Goal: Task Accomplishment & Management: Complete application form

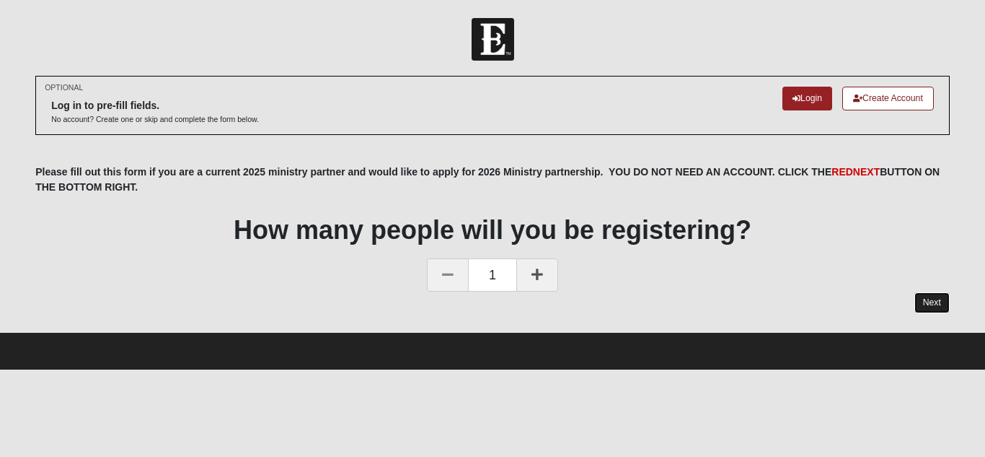
click at [923, 306] on link "Next" at bounding box center [932, 302] width 35 height 21
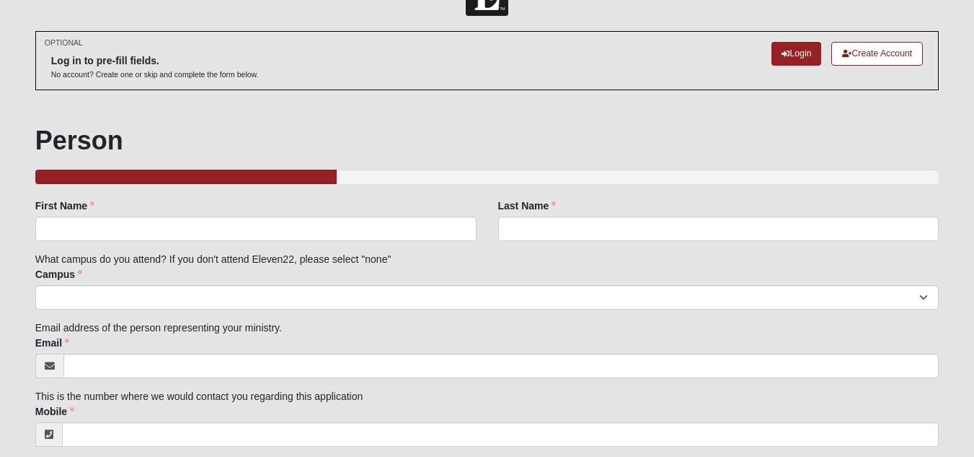
scroll to position [40, 0]
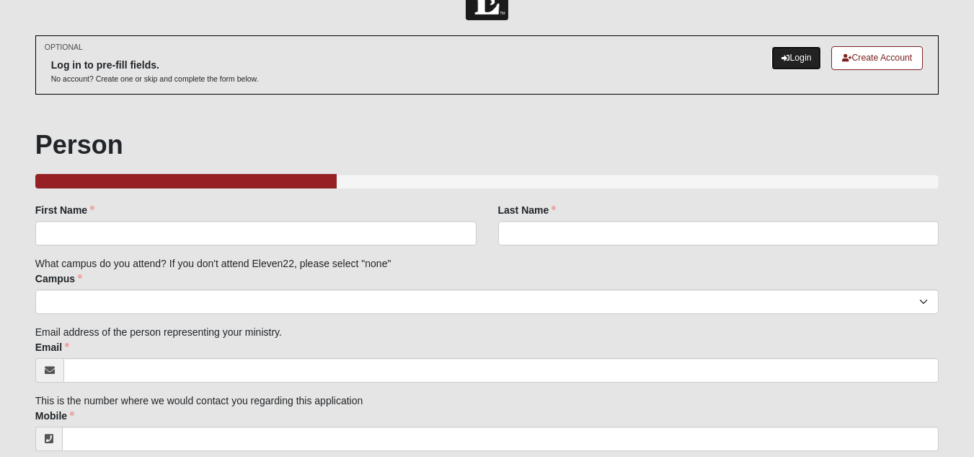
click at [782, 60] on icon at bounding box center [786, 58] width 8 height 8
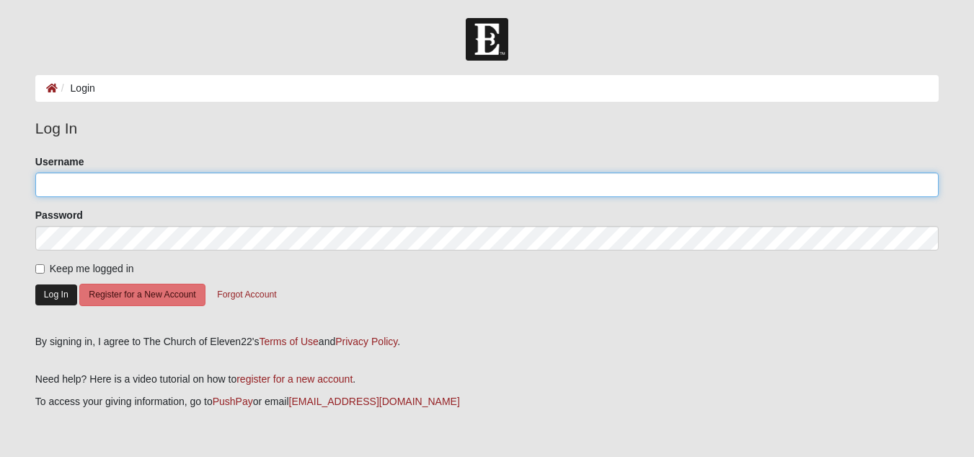
type input "stanterry"
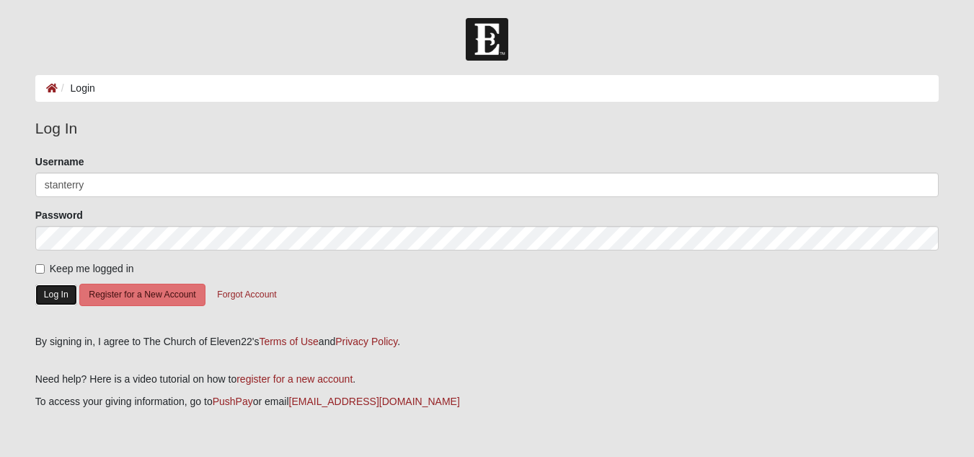
click at [47, 294] on button "Log In" at bounding box center [56, 294] width 42 height 21
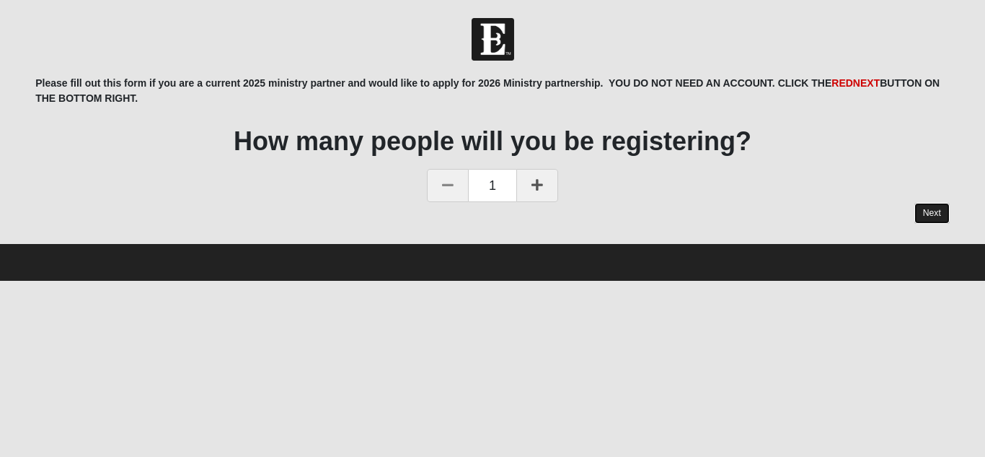
click at [926, 211] on link "Next" at bounding box center [932, 213] width 35 height 21
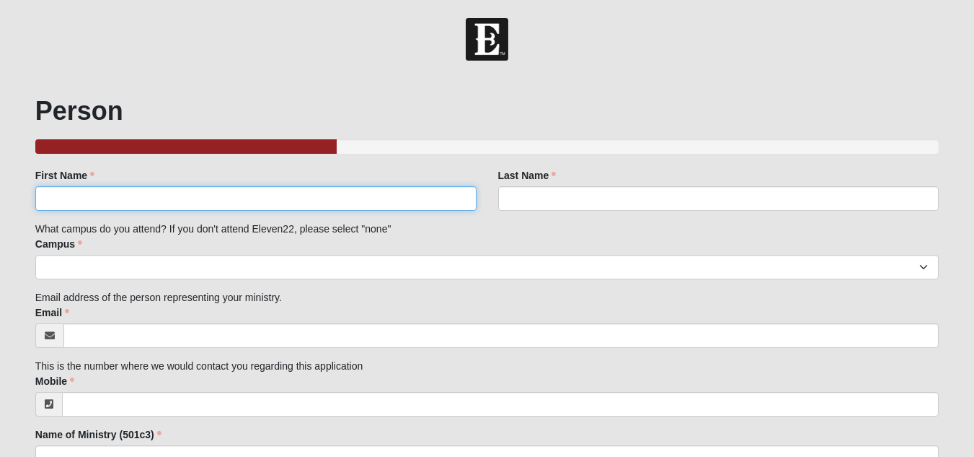
click at [100, 201] on input "First Name" at bounding box center [255, 198] width 441 height 25
type input "Standralyn"
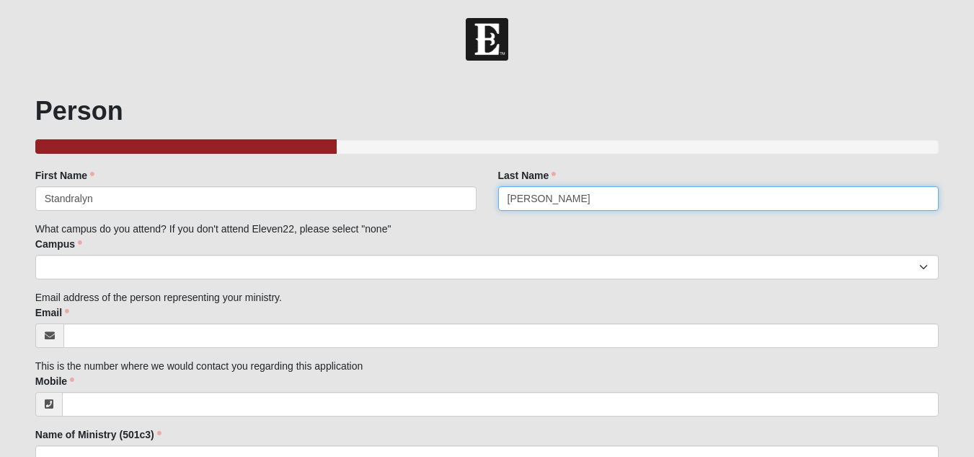
type input "[PERSON_NAME]"
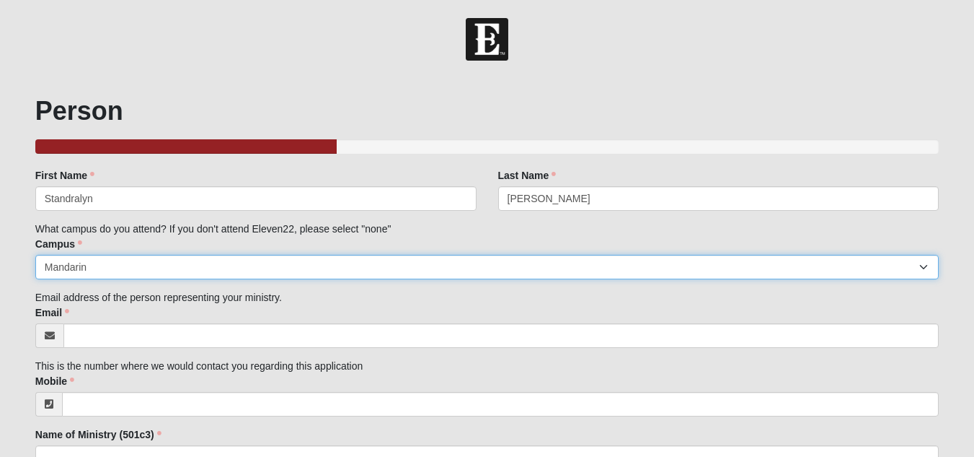
click at [174, 263] on select "Arlington Baymeadows Eleven22 Online [PERSON_NAME][GEOGRAPHIC_DATA] Jesup [GEOG…" at bounding box center [487, 267] width 904 height 25
select select "14"
click at [35, 255] on select "Arlington Baymeadows Eleven22 Online [PERSON_NAME][GEOGRAPHIC_DATA] Jesup [GEOG…" at bounding box center [487, 267] width 904 height 25
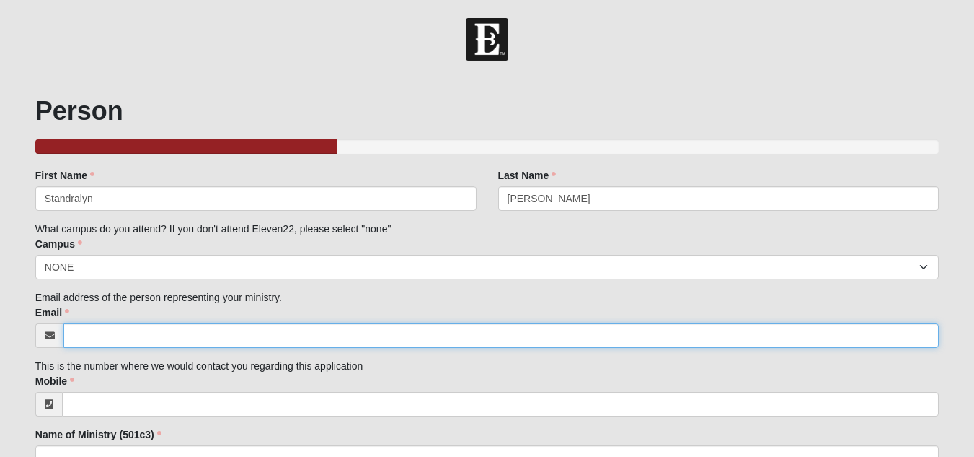
click at [271, 335] on input "Email" at bounding box center [501, 335] width 876 height 25
type input "[EMAIL_ADDRESS][DOMAIN_NAME]"
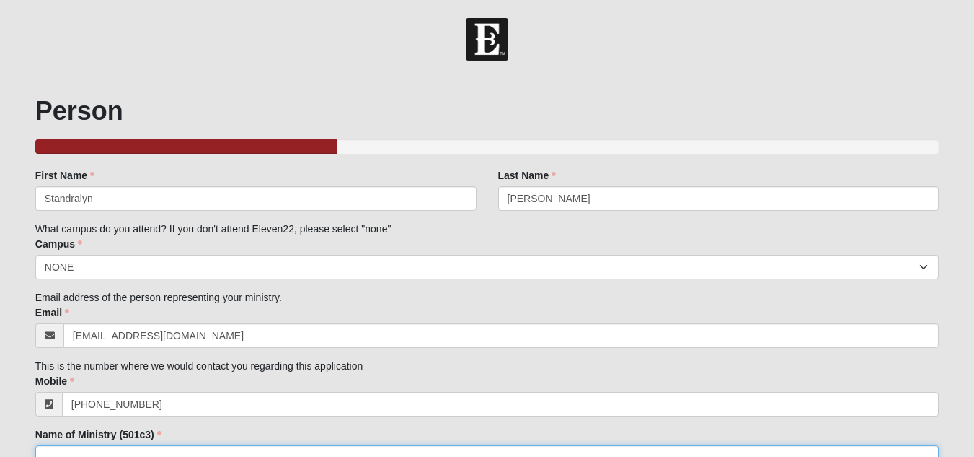
type input "[PHONE_NUMBER]"
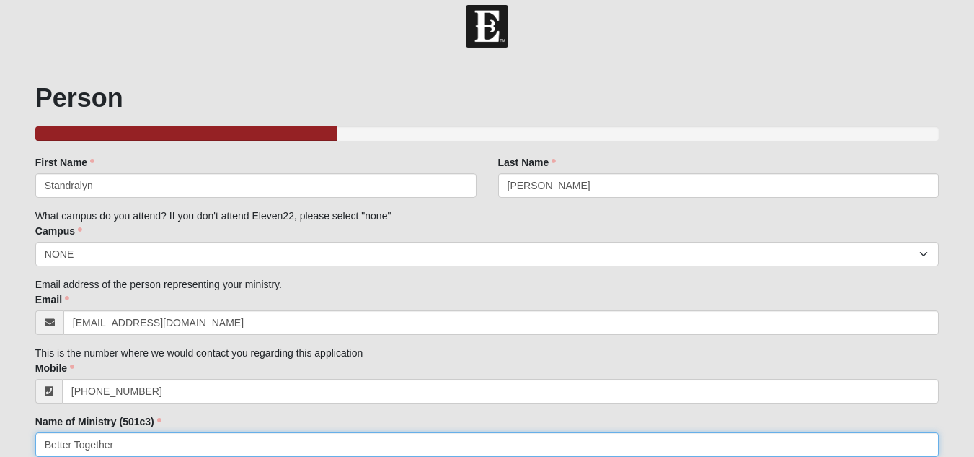
type input "Better Together"
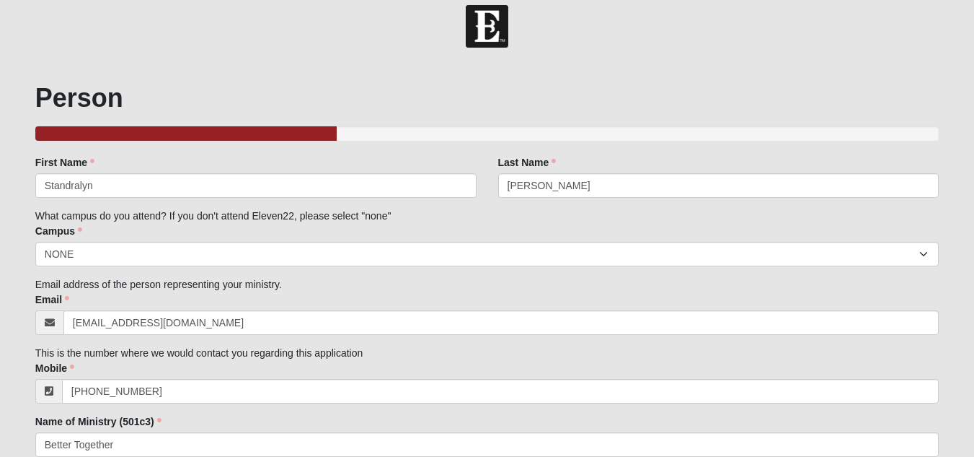
scroll to position [283, 0]
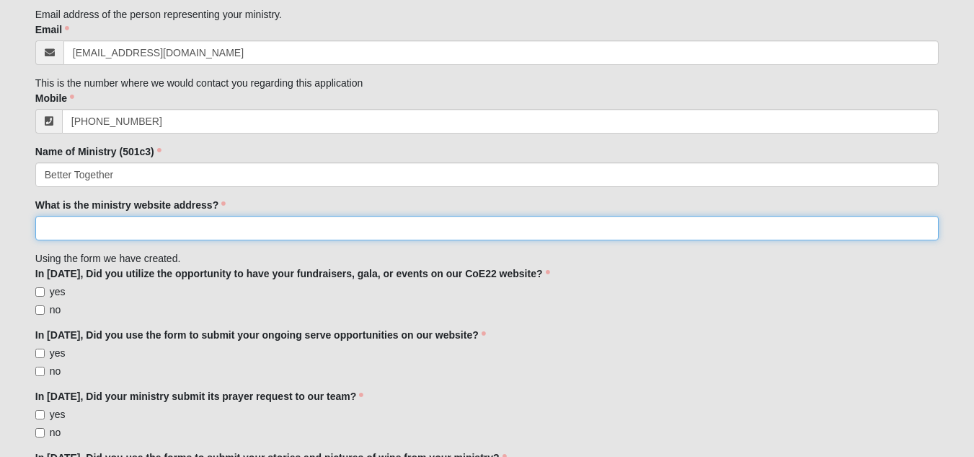
paste input "[URL][DOMAIN_NAME]"
type input "[URL][DOMAIN_NAME]"
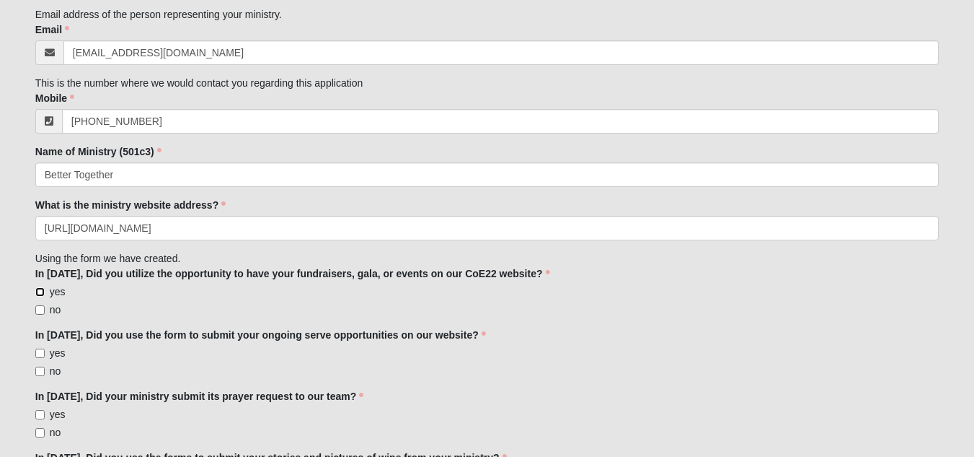
click at [43, 291] on input "yes" at bounding box center [39, 291] width 9 height 9
checkbox input "true"
click at [40, 351] on input "yes" at bounding box center [39, 352] width 9 height 9
checkbox input "true"
click at [40, 415] on input "yes" at bounding box center [39, 414] width 9 height 9
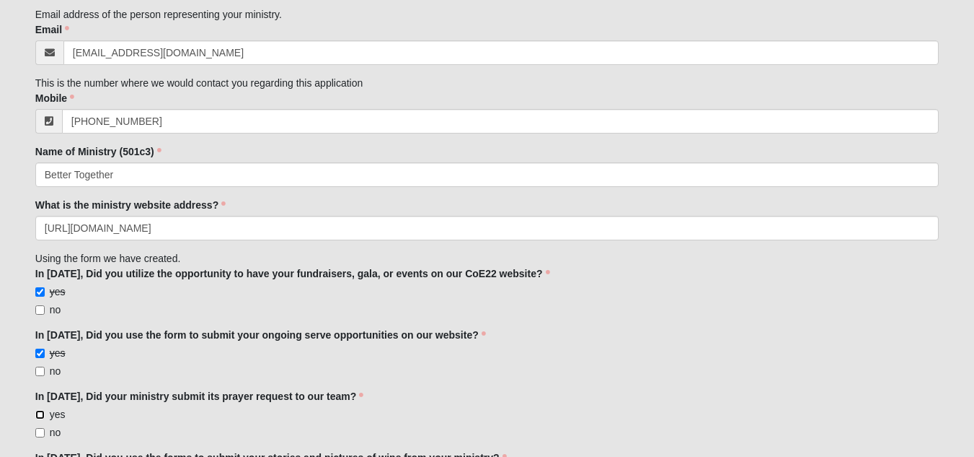
checkbox input "true"
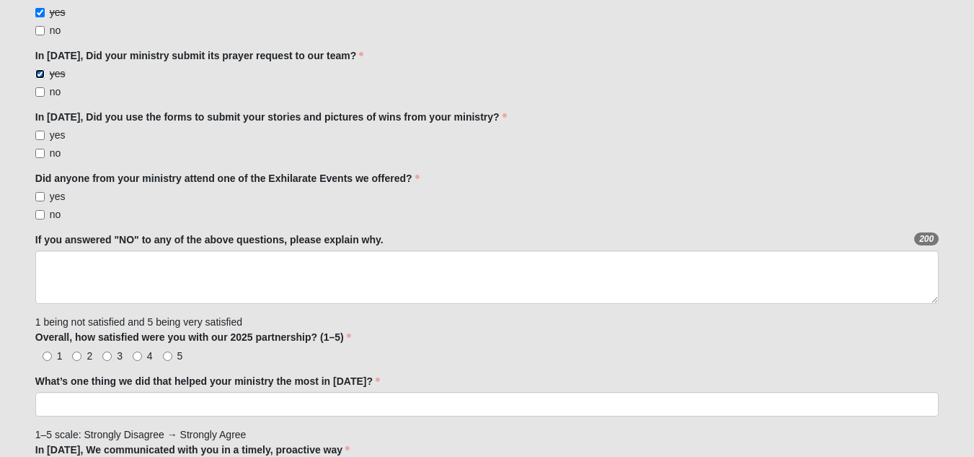
scroll to position [627, 0]
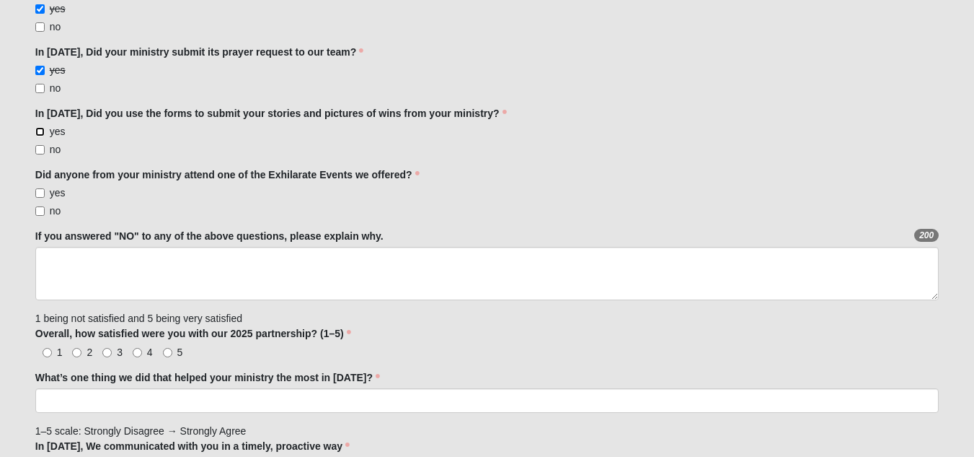
click at [42, 132] on input "yes" at bounding box center [39, 131] width 9 height 9
checkbox input "true"
click at [38, 213] on input "no" at bounding box center [39, 210] width 9 height 9
checkbox input "true"
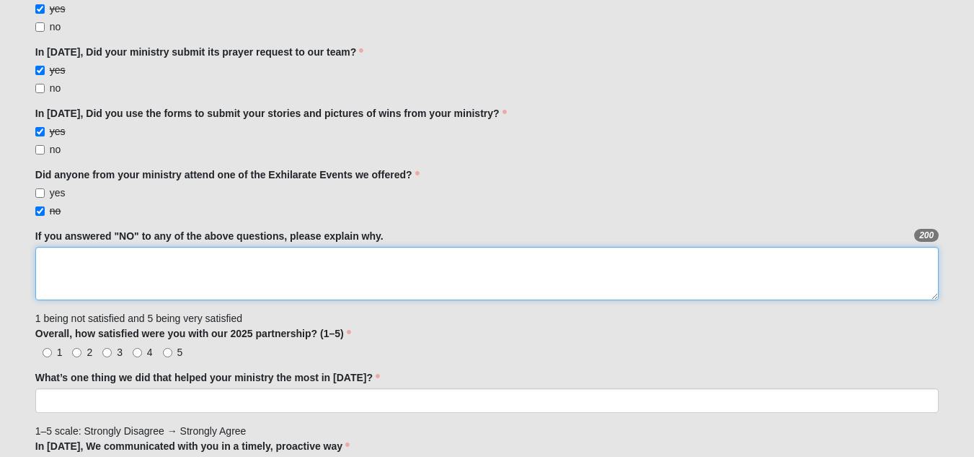
click at [67, 265] on textarea "If you answered "NO" to any of the above questions, please explain why." at bounding box center [487, 273] width 904 height 53
type textarea "Schedule Conflicts"
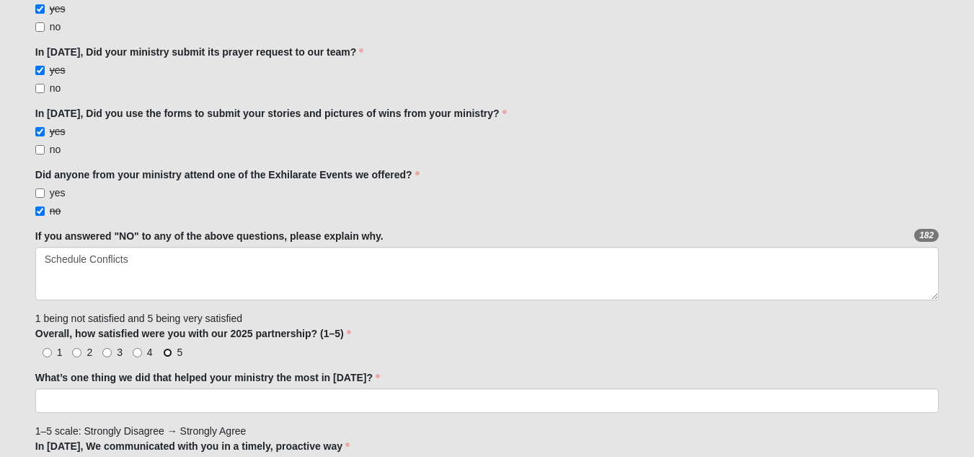
click at [172, 353] on input "5" at bounding box center [167, 352] width 9 height 9
radio input "true"
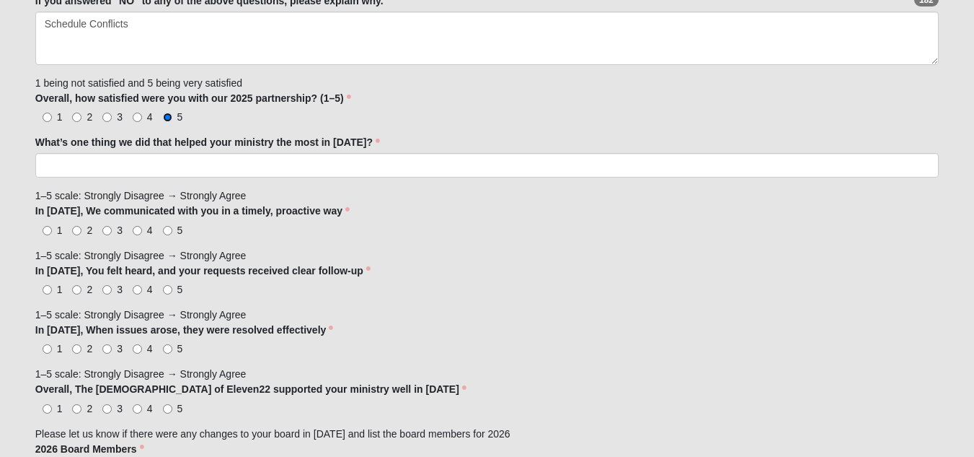
scroll to position [866, 0]
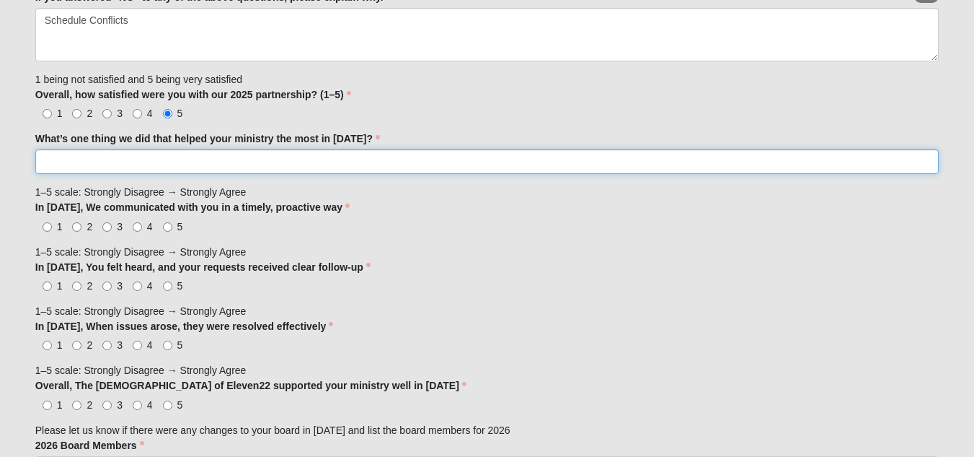
click at [207, 153] on input "What’s one thing we did that helped your ministry the most in [DATE]?" at bounding box center [487, 161] width 904 height 25
type input "C"
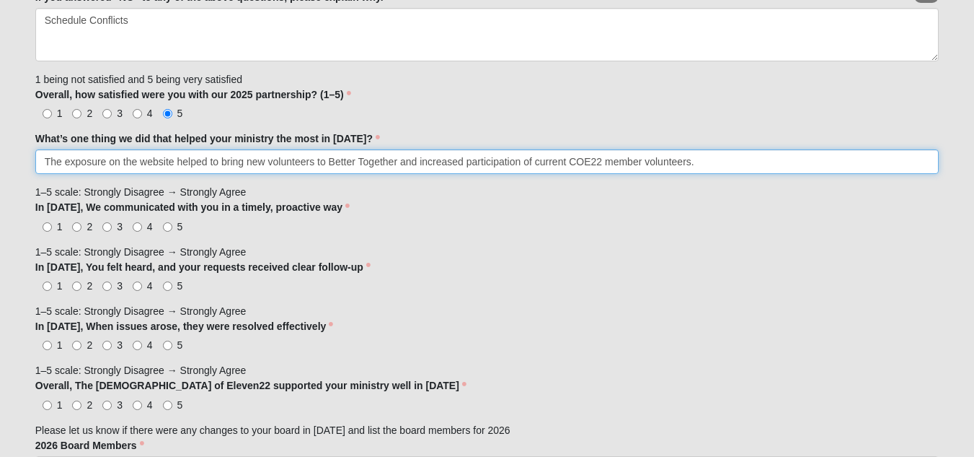
type input "The exposure on the website helped to bring new volunteers to Better Together a…"
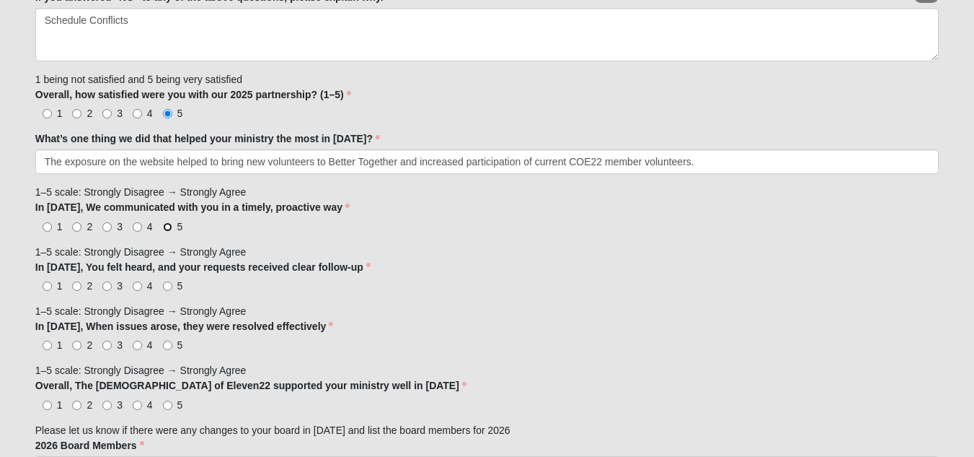
click at [172, 227] on input "5" at bounding box center [167, 226] width 9 height 9
radio input "true"
click at [166, 285] on input "5" at bounding box center [167, 285] width 9 height 9
radio input "true"
click at [167, 346] on input "5" at bounding box center [167, 344] width 9 height 9
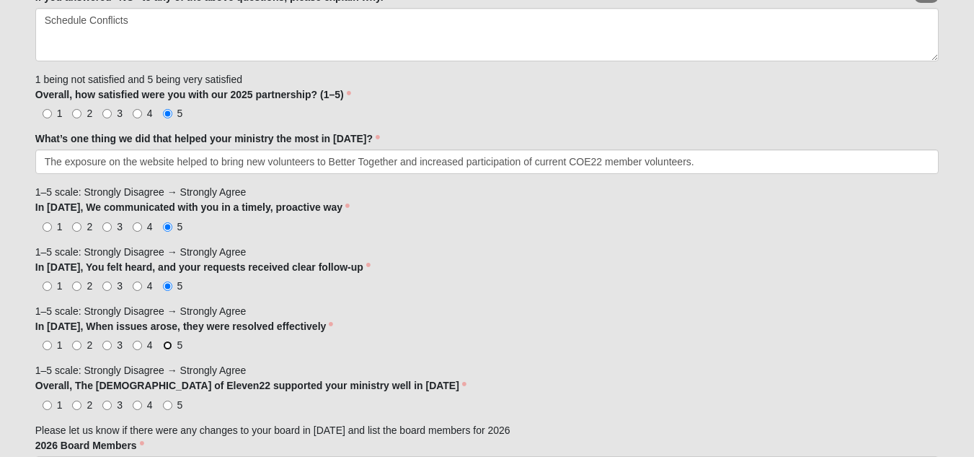
radio input "true"
click at [170, 402] on input "5" at bounding box center [167, 404] width 9 height 9
radio input "true"
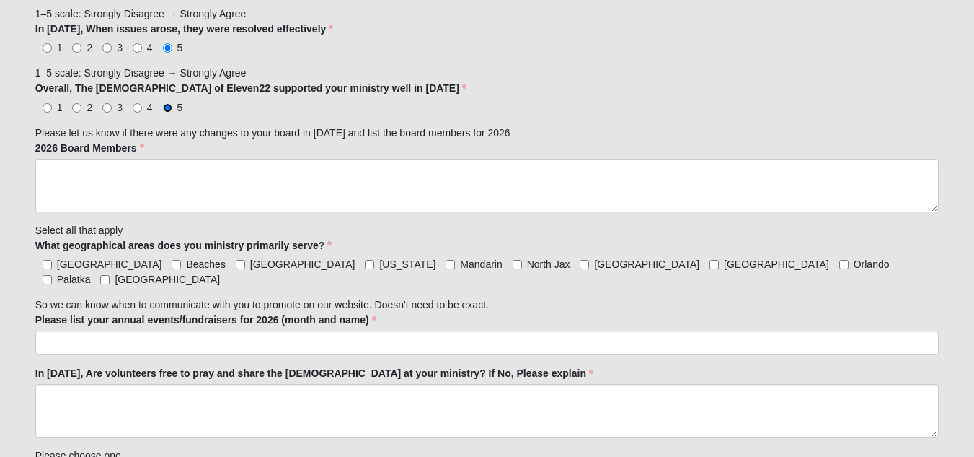
scroll to position [1159, 0]
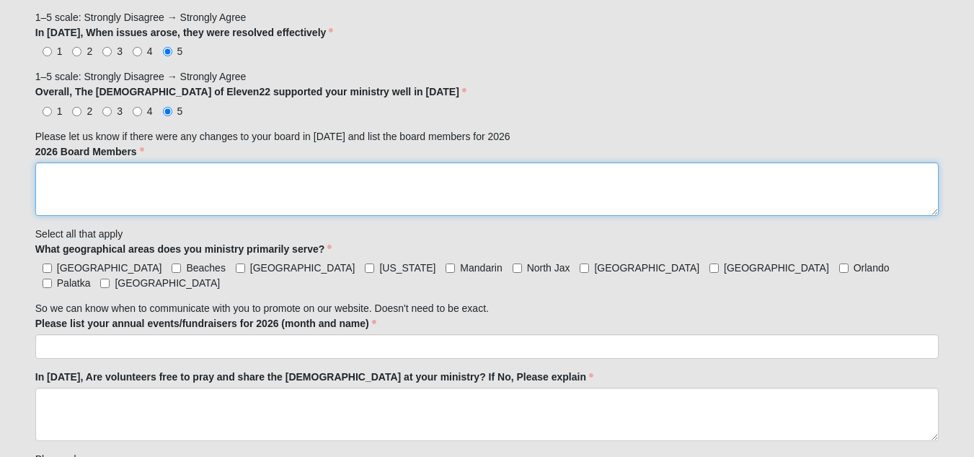
click at [56, 188] on textarea "2026 Board Members" at bounding box center [487, 188] width 904 height 53
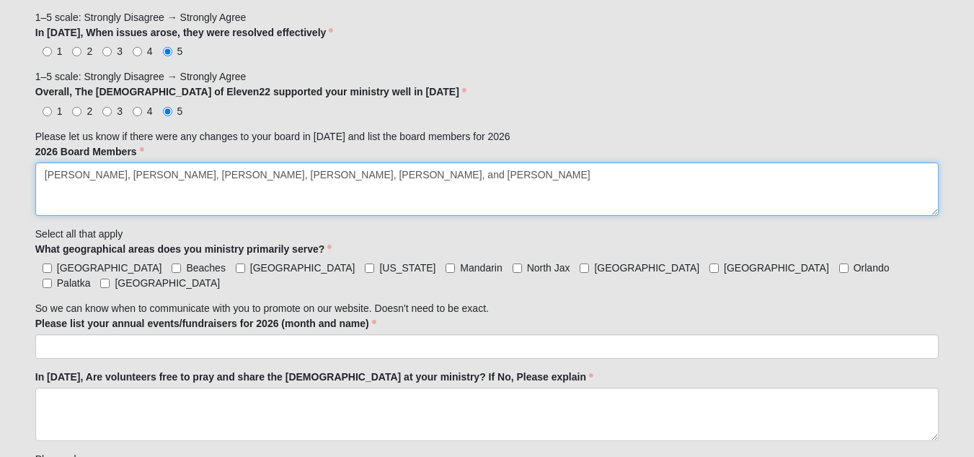
type textarea "[PERSON_NAME], [PERSON_NAME], [PERSON_NAME], [PERSON_NAME], [PERSON_NAME], and …"
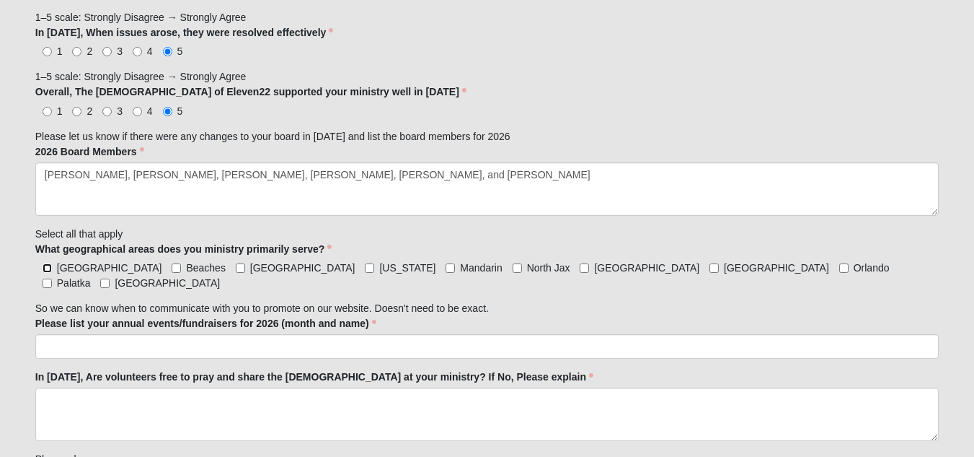
click at [48, 267] on input "[GEOGRAPHIC_DATA]" at bounding box center [47, 267] width 9 height 9
checkbox input "true"
click at [172, 267] on input "Beaches" at bounding box center [176, 267] width 9 height 9
checkbox input "true"
click at [236, 268] on input "[GEOGRAPHIC_DATA]" at bounding box center [240, 267] width 9 height 9
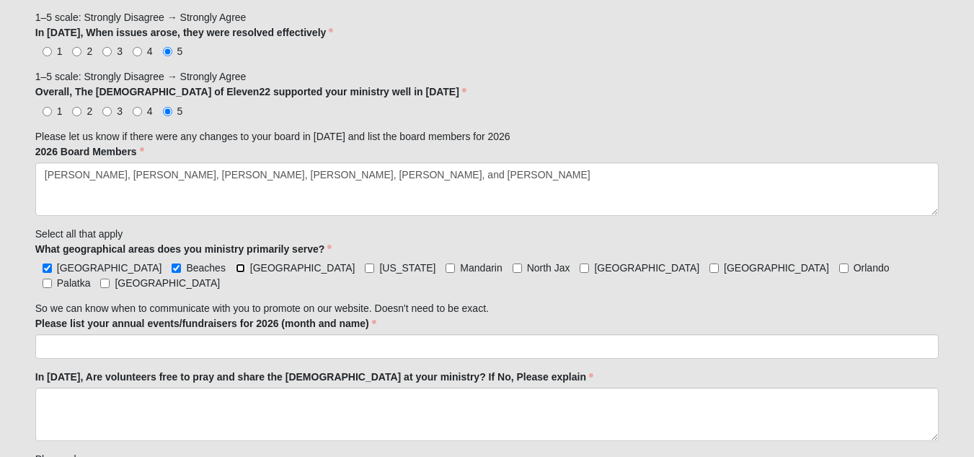
checkbox input "true"
click at [446, 269] on input "Mandarin" at bounding box center [450, 267] width 9 height 9
checkbox input "true"
click at [513, 268] on input "North Jax" at bounding box center [517, 267] width 9 height 9
checkbox input "true"
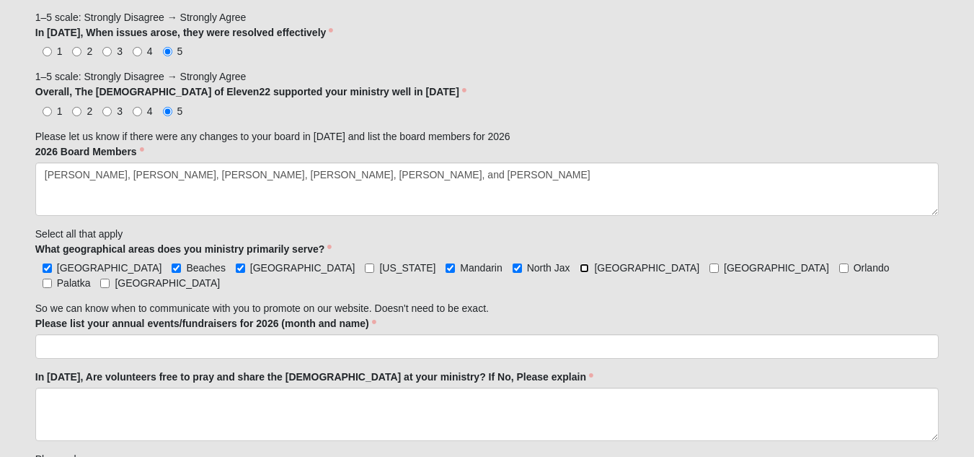
click at [580, 266] on input "[GEOGRAPHIC_DATA]" at bounding box center [584, 267] width 9 height 9
checkbox input "true"
click at [710, 266] on input "[GEOGRAPHIC_DATA]" at bounding box center [714, 267] width 9 height 9
checkbox input "true"
click at [840, 265] on input "Orlando" at bounding box center [844, 267] width 9 height 9
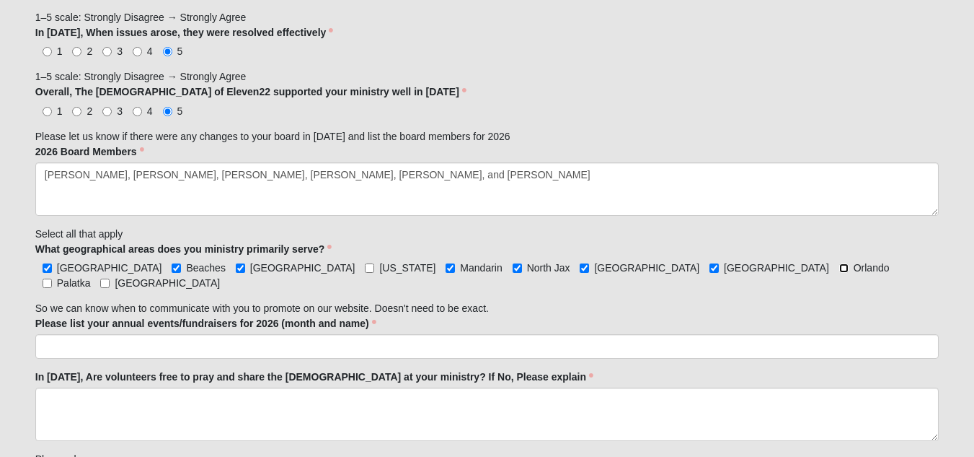
checkbox input "true"
click at [52, 278] on input "Palatka" at bounding box center [47, 282] width 9 height 9
checkbox input "true"
click at [110, 278] on input "[GEOGRAPHIC_DATA]" at bounding box center [104, 282] width 9 height 9
checkbox input "true"
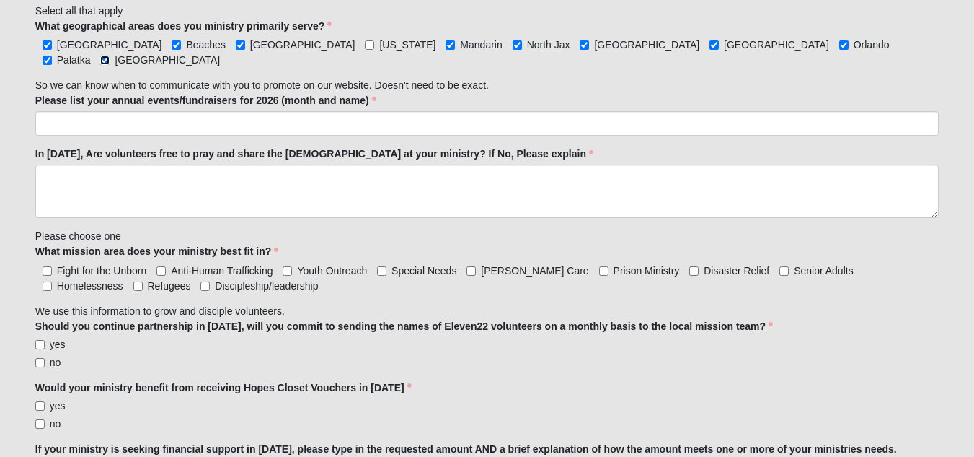
scroll to position [1366, 0]
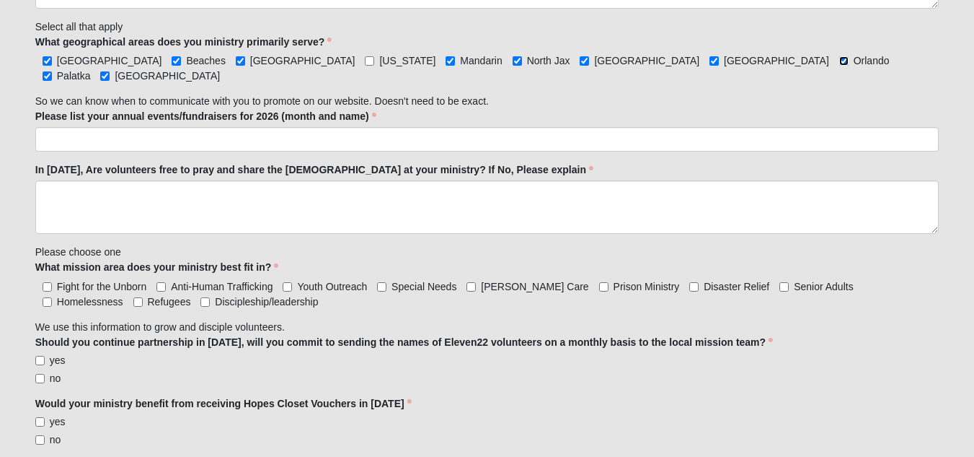
click at [840, 61] on input "Orlando" at bounding box center [844, 60] width 9 height 9
checkbox input "false"
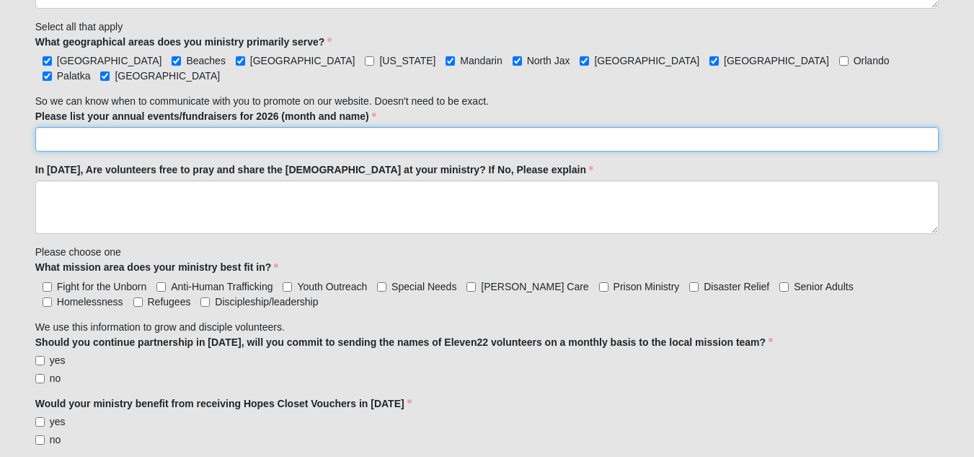
click at [112, 127] on input "Please list your annual events/fundraisers for 2026 (month and name)" at bounding box center [487, 139] width 904 height 25
type input "Doing Good Together Reception, [DATE]"
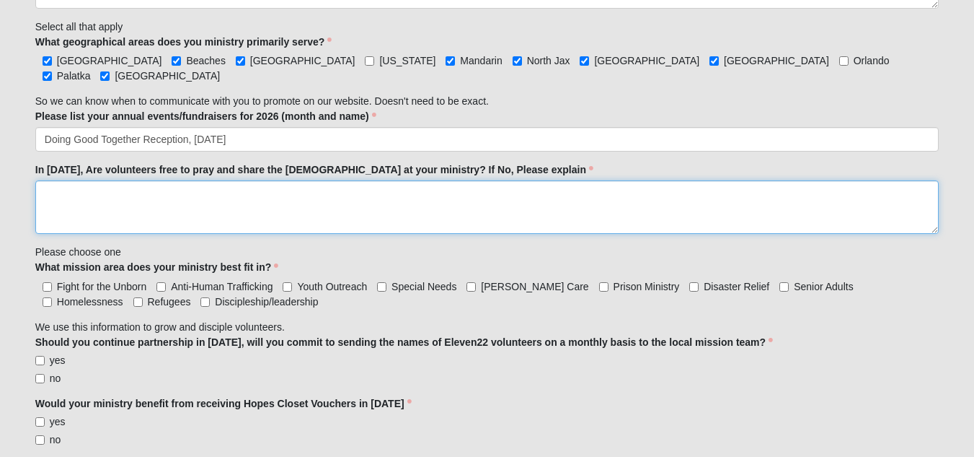
click at [74, 186] on textarea "In [DATE], Are volunteers free to pray and share the [DEMOGRAPHIC_DATA] at your…" at bounding box center [487, 206] width 904 height 53
type textarea "Absolutely!"
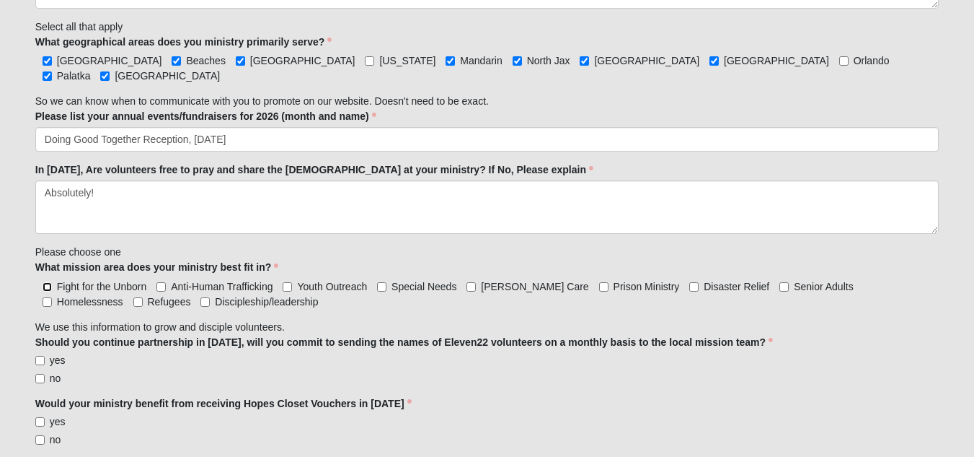
click at [48, 282] on input "Fight for the Unborn" at bounding box center [47, 286] width 9 height 9
checkbox input "true"
click at [160, 282] on input "Anti-Human Trafficking" at bounding box center [161, 286] width 9 height 9
checkbox input "true"
click at [472, 282] on input "[PERSON_NAME] Care" at bounding box center [471, 286] width 9 height 9
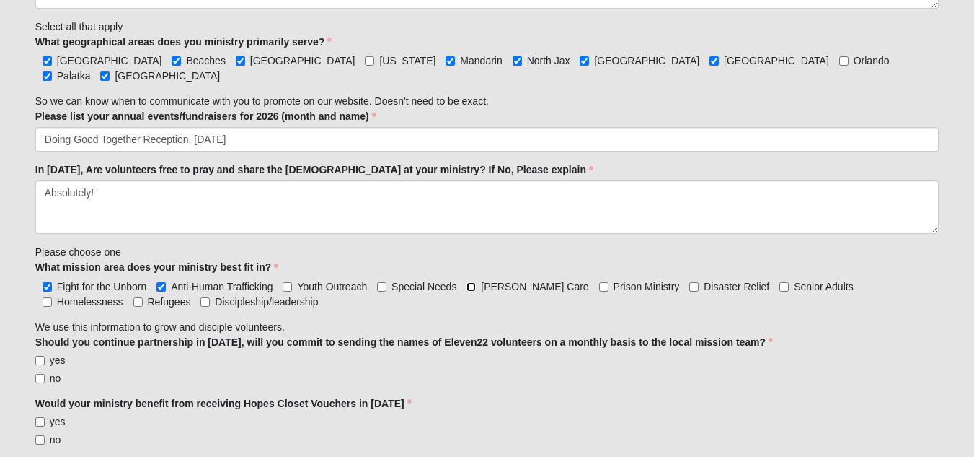
checkbox input "true"
click at [599, 282] on input "Prison Ministry" at bounding box center [603, 286] width 9 height 9
checkbox input "true"
click at [690, 282] on input "Disaster Relief" at bounding box center [694, 286] width 9 height 9
checkbox input "true"
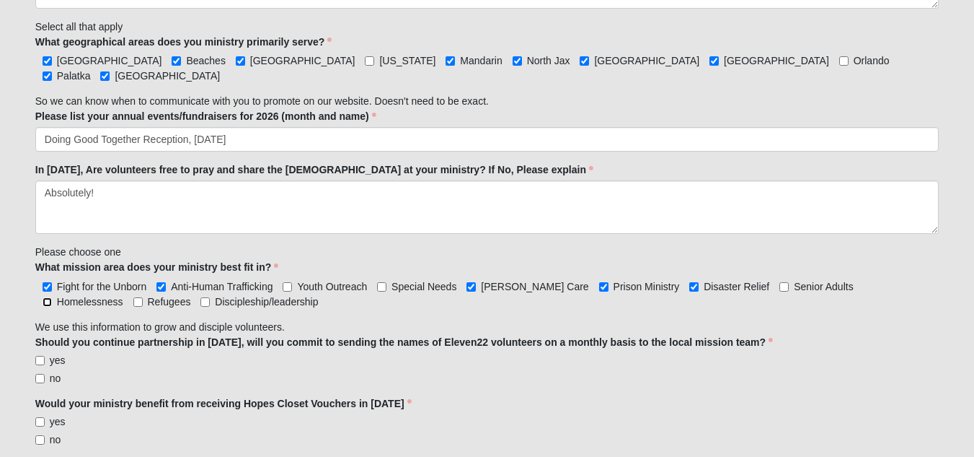
click at [52, 297] on input "Homelessness" at bounding box center [47, 301] width 9 height 9
checkbox input "true"
click at [201, 297] on input "Discipleship/leadership" at bounding box center [205, 301] width 9 height 9
checkbox input "true"
click at [38, 356] on input "yes" at bounding box center [39, 360] width 9 height 9
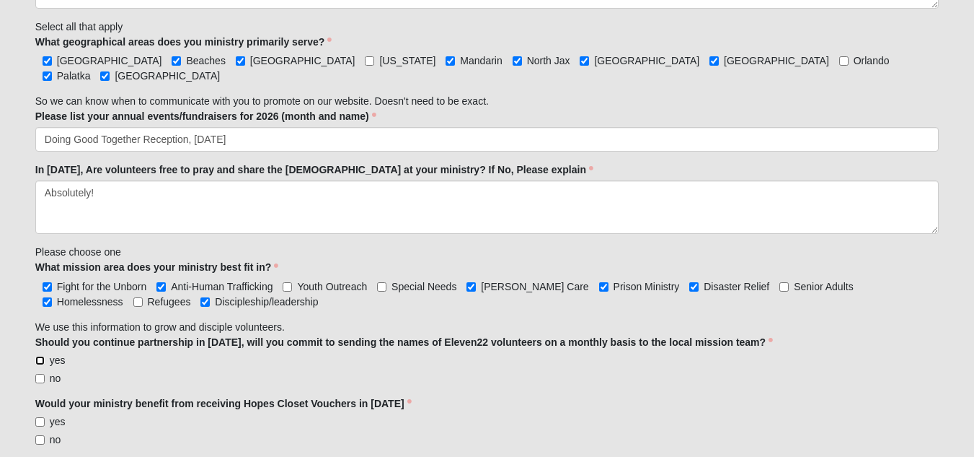
checkbox input "true"
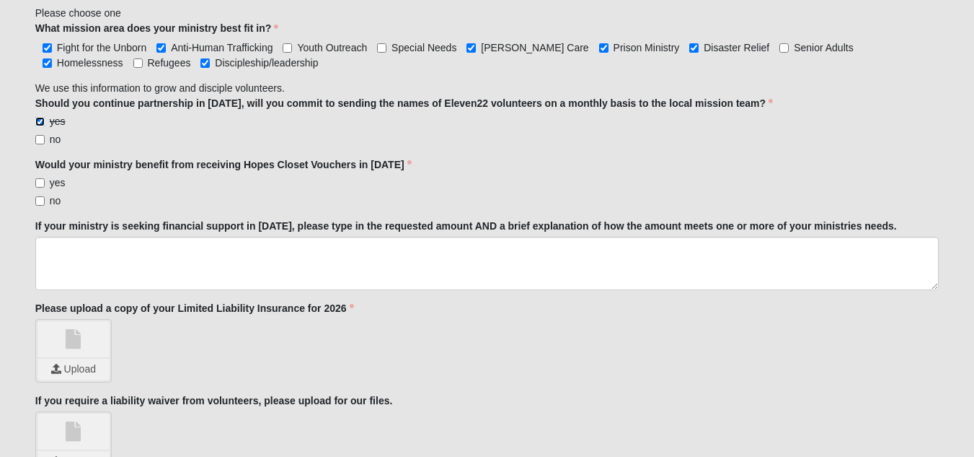
scroll to position [1632, 0]
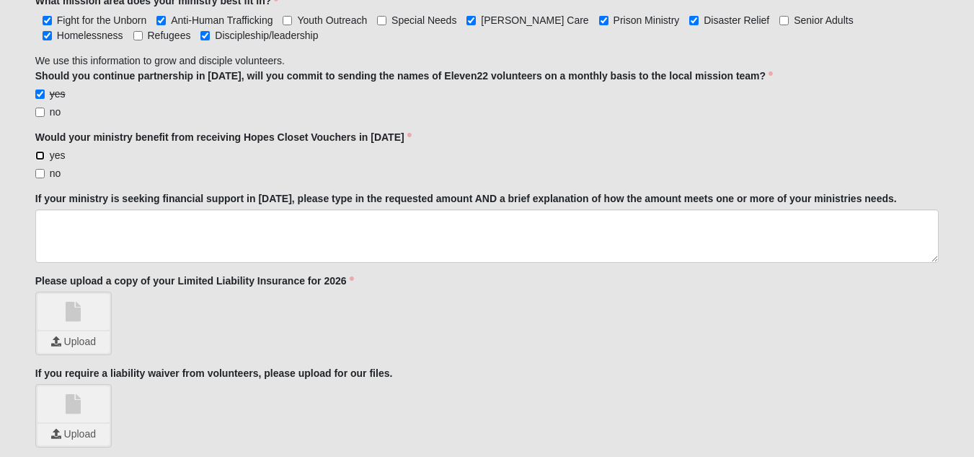
click at [41, 151] on input "yes" at bounding box center [39, 155] width 9 height 9
checkbox input "true"
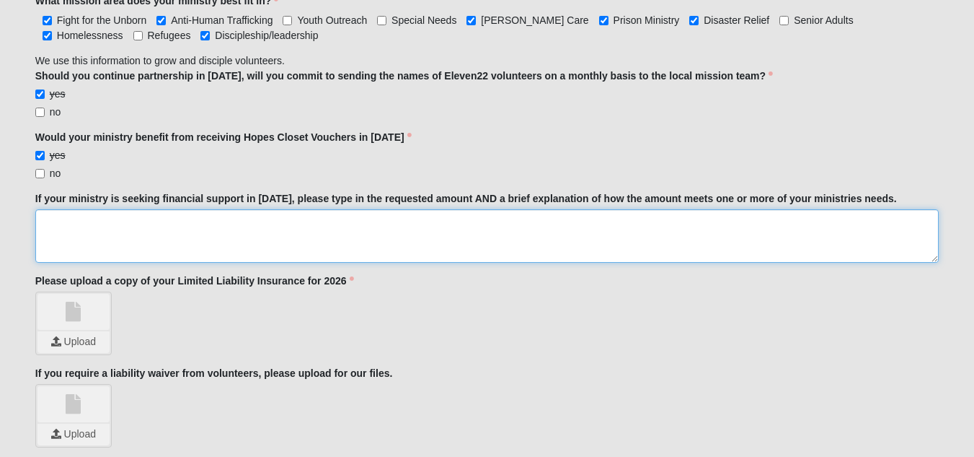
click at [71, 211] on textarea "If your ministry is seeking financial support in [DATE], please type in the req…" at bounding box center [487, 235] width 904 height 53
paste textarea "Donations toward our Better Families program provide comprehensive support for …"
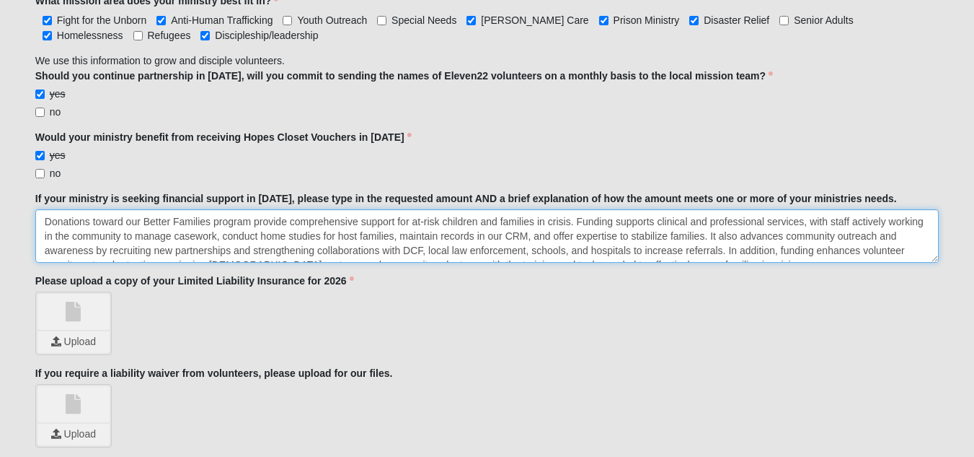
scroll to position [9, 0]
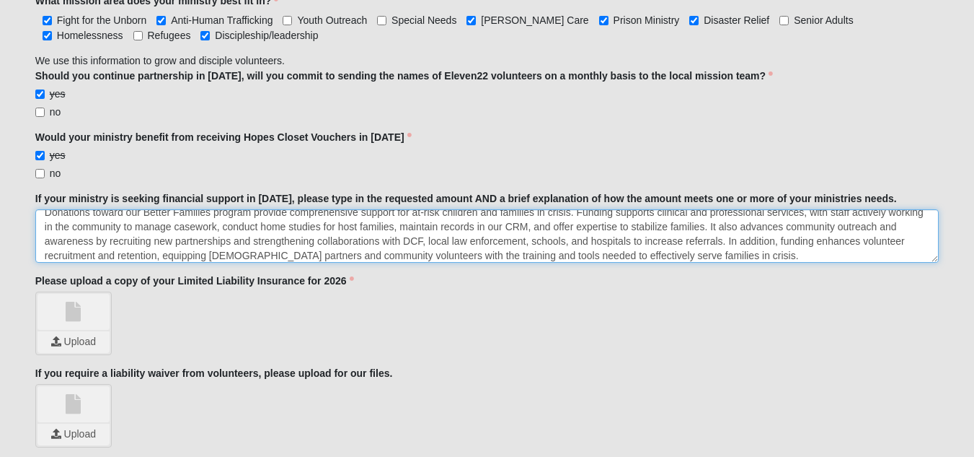
type textarea "Donations toward our Better Families program provide comprehensive support for …"
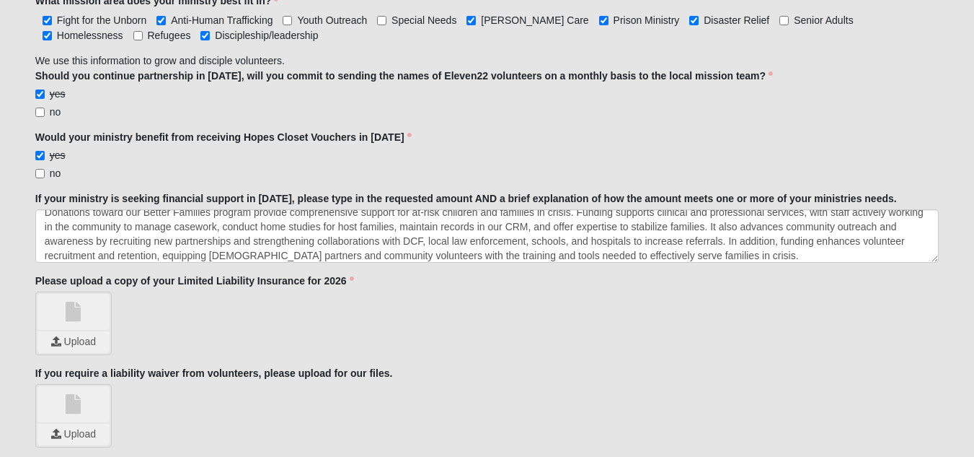
click at [66, 310] on link at bounding box center [74, 312] width 72 height 36
click at [70, 331] on input "file" at bounding box center [74, 342] width 72 height 22
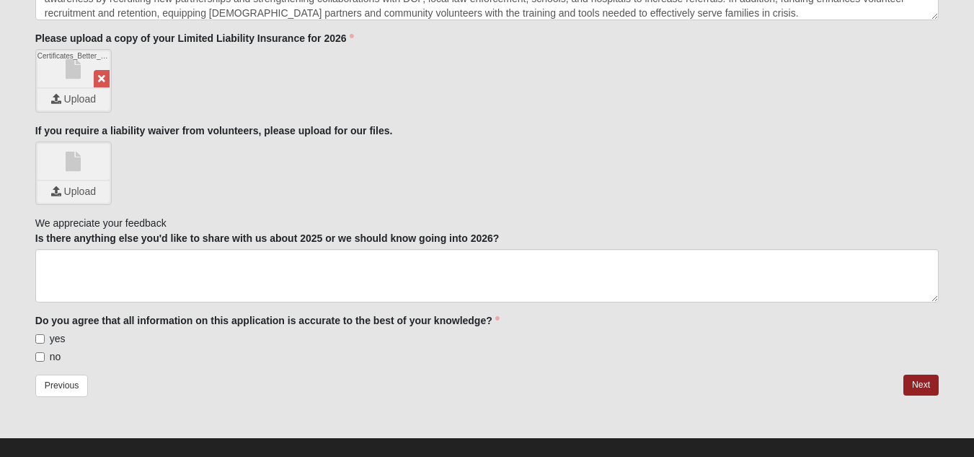
scroll to position [1878, 0]
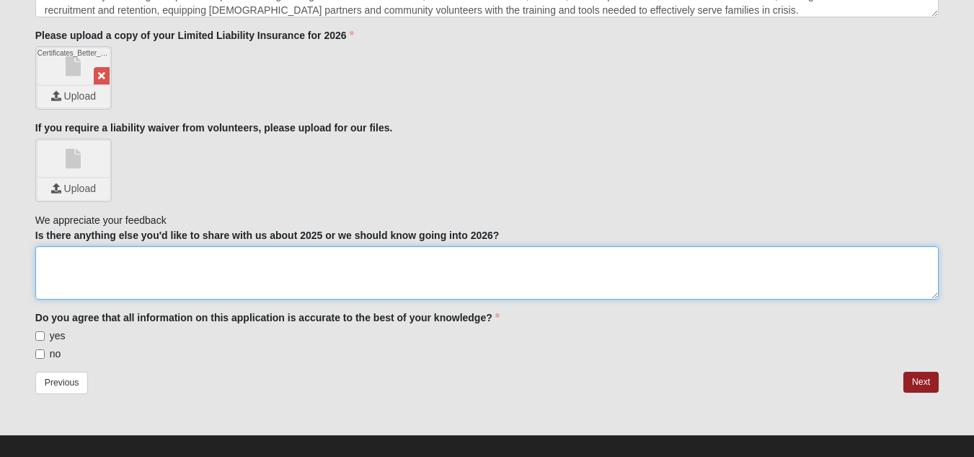
click at [296, 260] on textarea "Is there anything else you'd like to share with us about 2025 or we should know…" at bounding box center [487, 272] width 904 height 53
type textarea "We greatly value your spiritual, physical, and financial support over the last …"
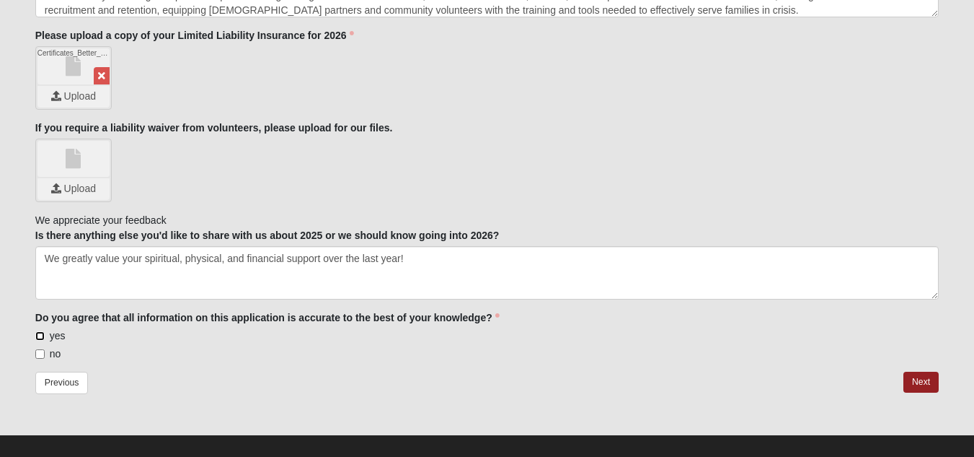
click at [38, 331] on input "yes" at bounding box center [39, 335] width 9 height 9
checkbox input "true"
click at [934, 371] on link "Next" at bounding box center [921, 381] width 35 height 21
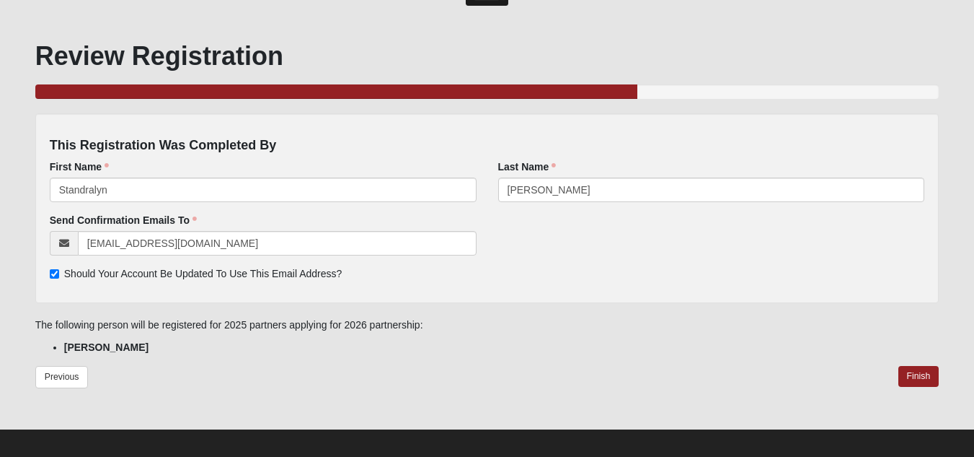
scroll to position [61, 0]
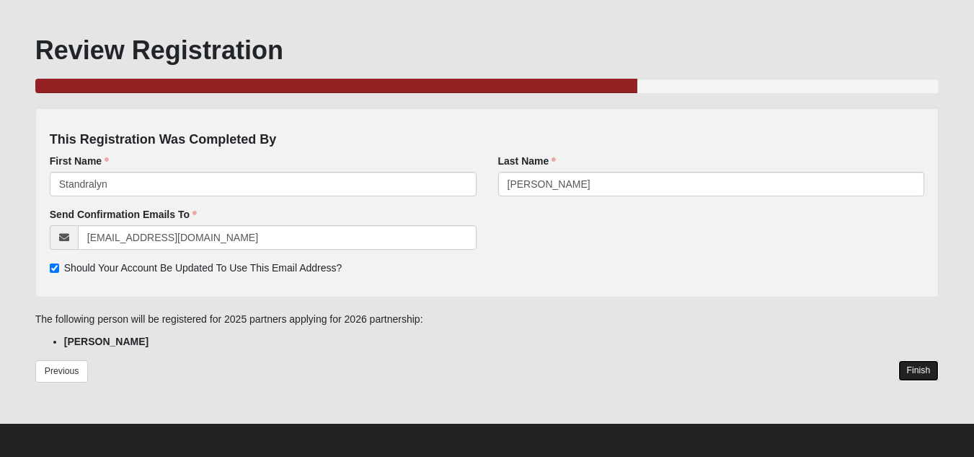
click at [924, 366] on link "Finish" at bounding box center [919, 370] width 41 height 21
